Goal: Use online tool/utility: Utilize a website feature to perform a specific function

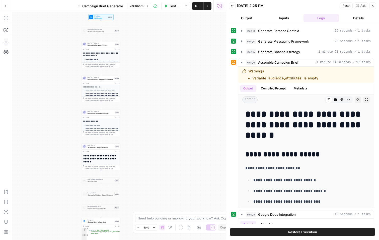
scroll to position [1863, 0]
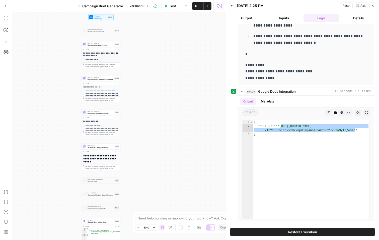
click at [4, 5] on button "Go Back" at bounding box center [6, 6] width 9 height 9
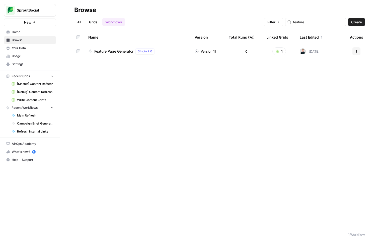
click at [40, 36] on link "Home" at bounding box center [30, 32] width 52 height 8
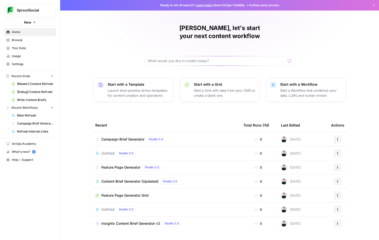
click at [114, 137] on span "Campaign Brief Generator" at bounding box center [122, 139] width 43 height 5
